Goal: Transaction & Acquisition: Purchase product/service

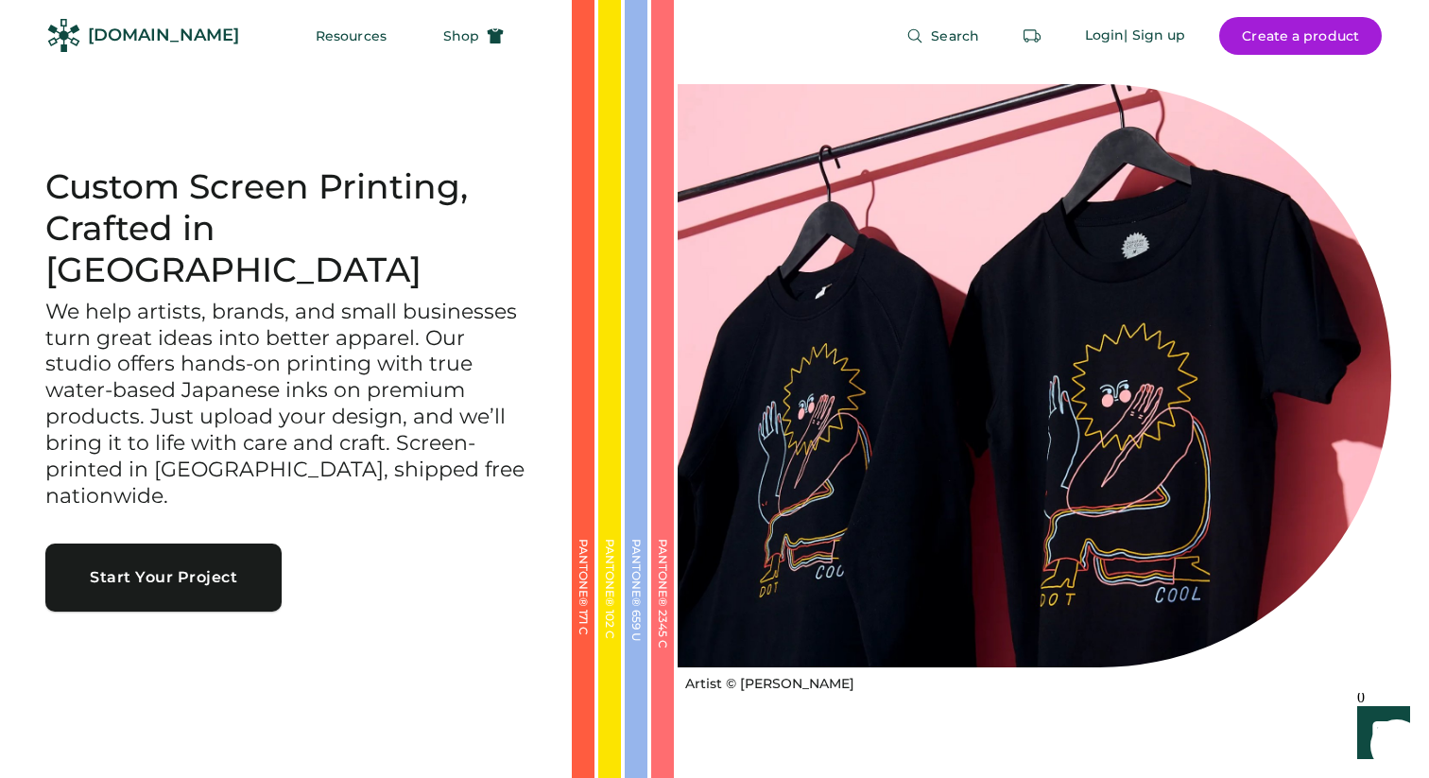
click at [231, 546] on button "Start Your Project" at bounding box center [163, 577] width 236 height 68
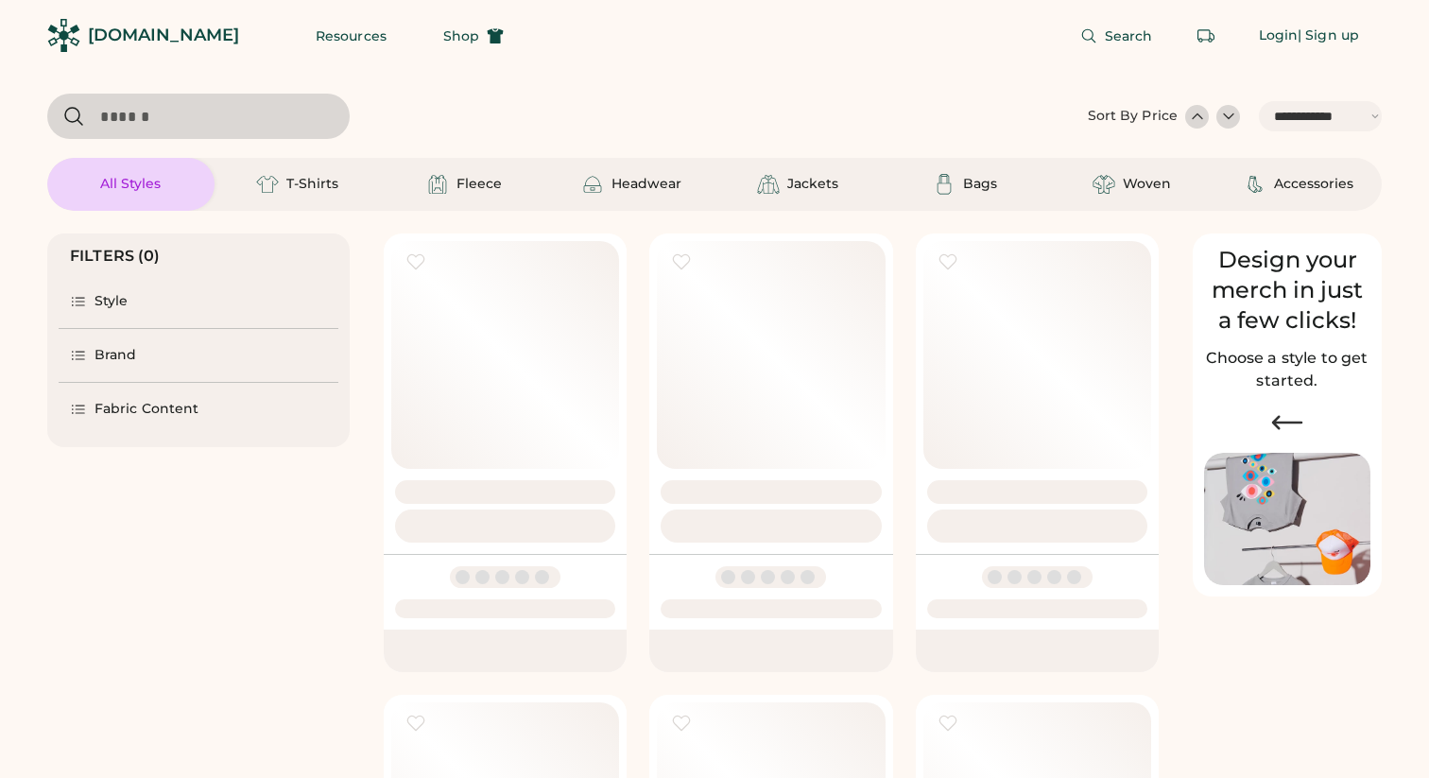
select select "*****"
select select "*"
